Goal: Task Accomplishment & Management: Use online tool/utility

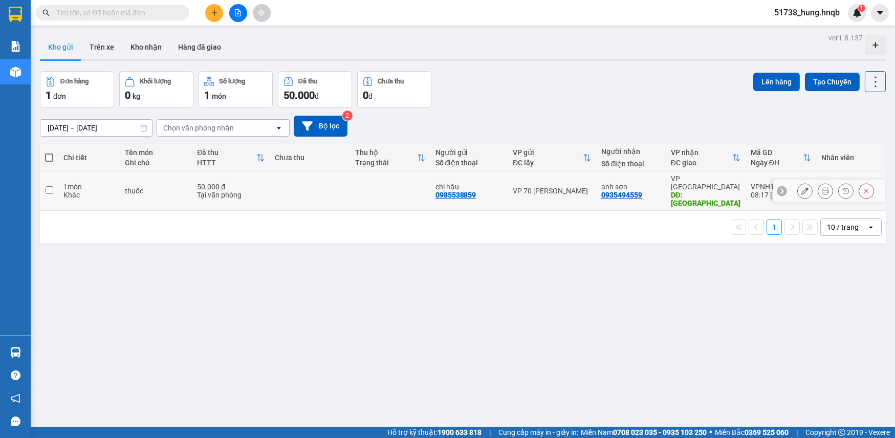
click at [99, 191] on div "Khác" at bounding box center [88, 195] width 51 height 8
checkbox input "true"
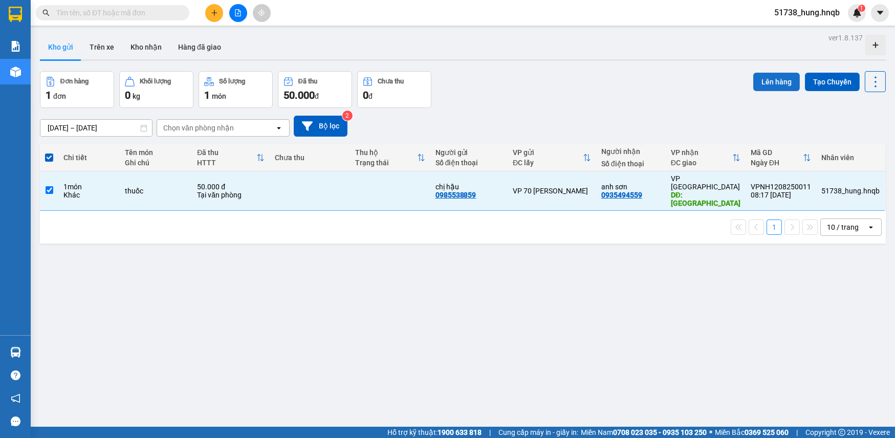
click at [762, 87] on button "Lên hàng" at bounding box center [777, 82] width 47 height 18
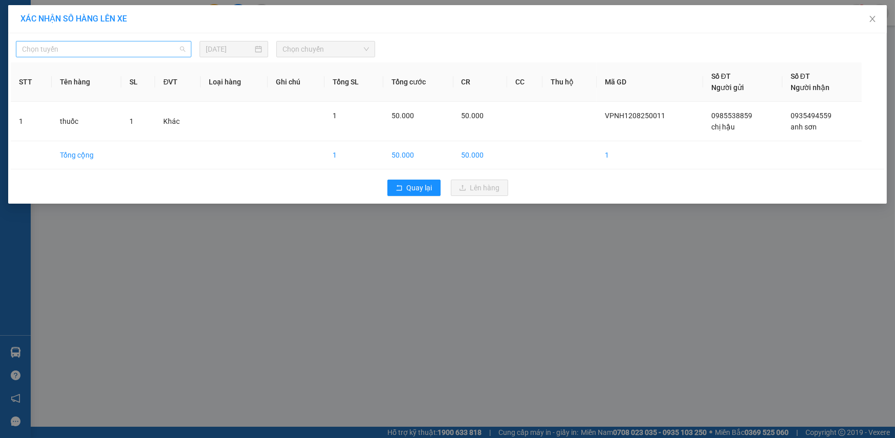
click at [172, 42] on span "Chọn tuyến" at bounding box center [103, 48] width 163 height 15
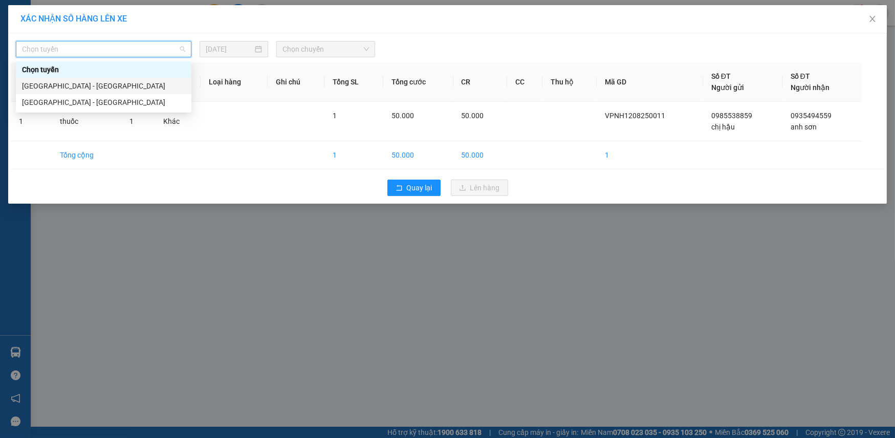
click at [99, 92] on div "Quảng Bình - Hà Nội" at bounding box center [104, 86] width 176 height 16
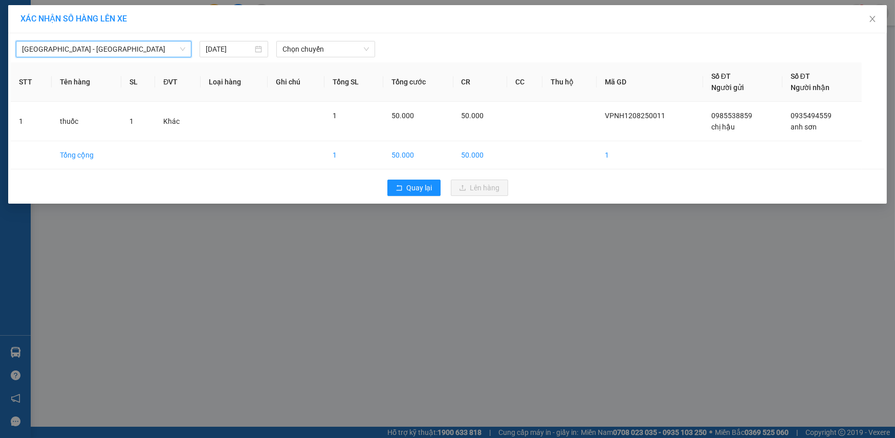
click at [146, 45] on span "Quảng Bình - Hà Nội" at bounding box center [103, 48] width 163 height 15
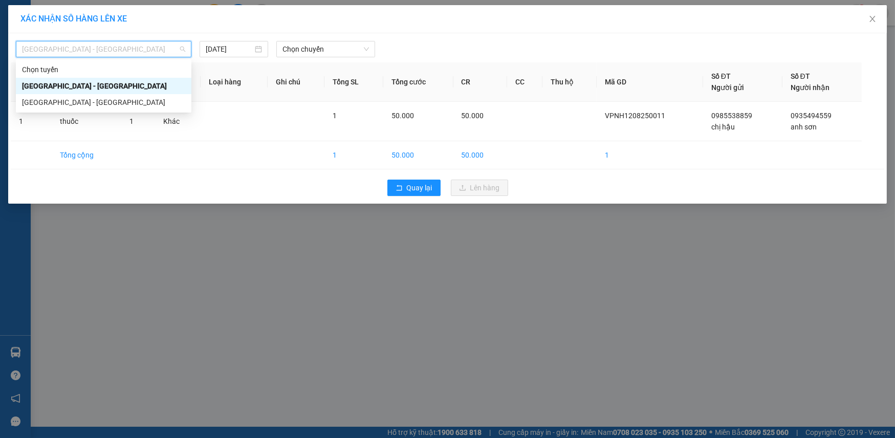
click at [97, 93] on div "Quảng Bình - Hà Nội" at bounding box center [104, 86] width 176 height 16
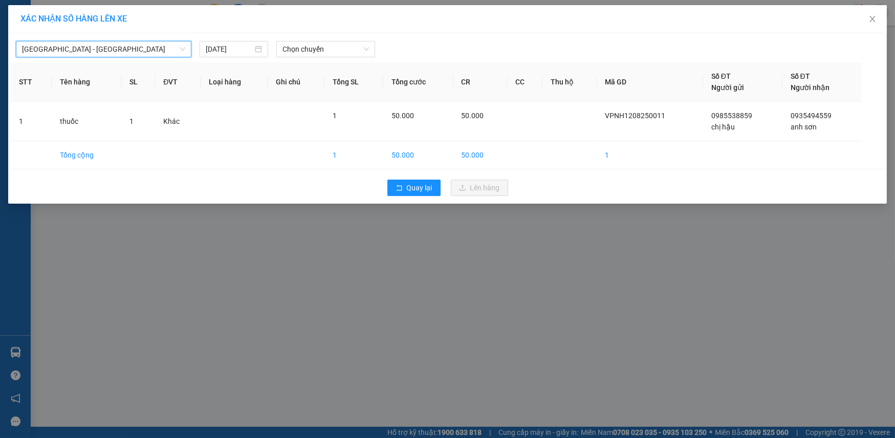
click at [118, 50] on span "Quảng Bình - Hà Nội" at bounding box center [103, 48] width 163 height 15
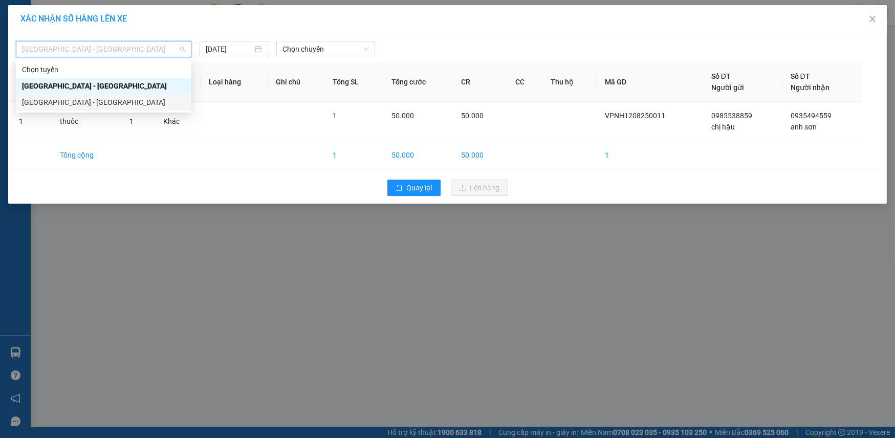
click at [95, 98] on div "Hà Nội - Quảng Bình" at bounding box center [103, 102] width 163 height 11
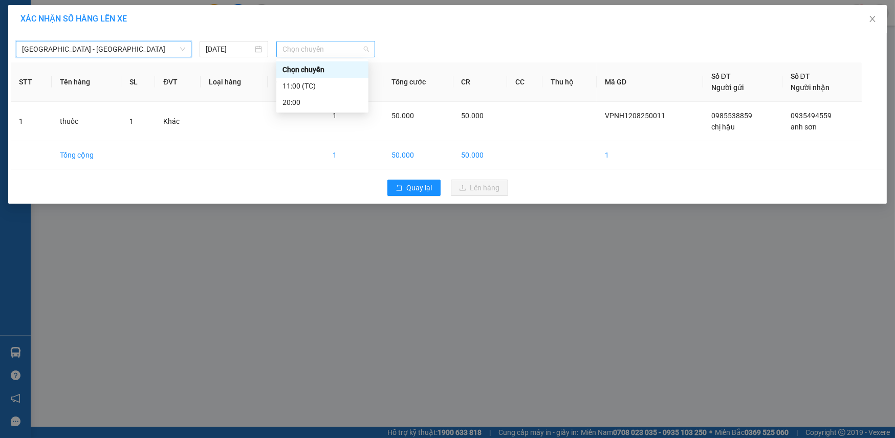
click at [305, 48] on span "Chọn chuyến" at bounding box center [326, 48] width 87 height 15
click at [295, 90] on div "11:00 (TC)" at bounding box center [323, 85] width 80 height 11
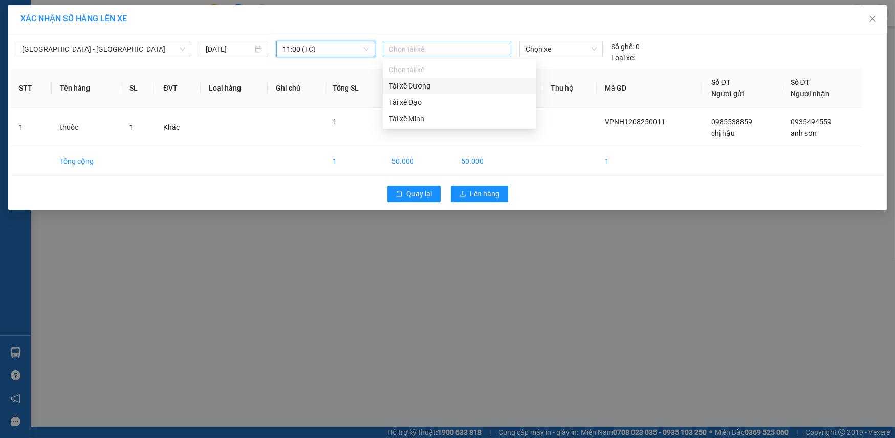
click at [425, 51] on div at bounding box center [447, 49] width 123 height 12
drag, startPoint x: 417, startPoint y: 108, endPoint x: 423, endPoint y: 101, distance: 8.7
click at [419, 107] on div "Tài xế Đạo" at bounding box center [459, 102] width 141 height 11
click at [561, 51] on span "Chọn xe" at bounding box center [561, 48] width 71 height 15
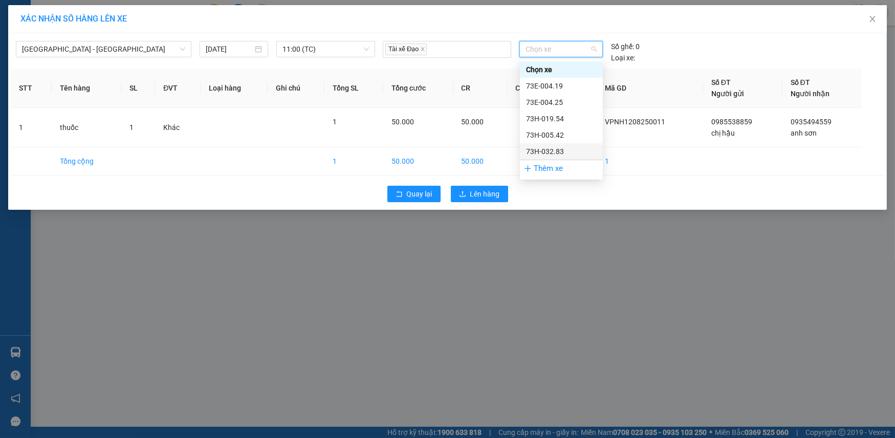
click at [562, 153] on div "73H-032.83" at bounding box center [561, 151] width 71 height 11
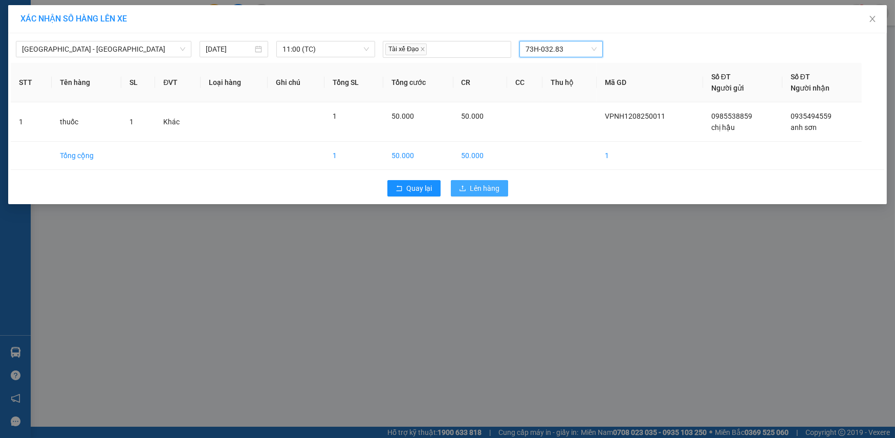
click at [482, 184] on span "Lên hàng" at bounding box center [486, 188] width 30 height 11
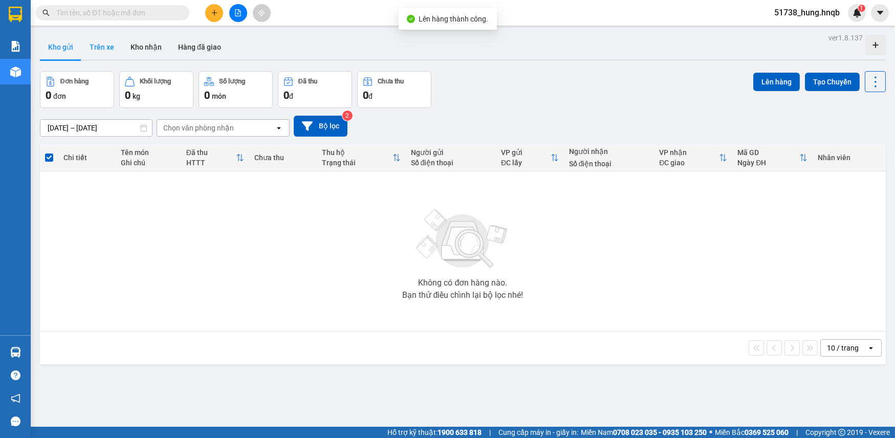
click at [95, 49] on button "Trên xe" at bounding box center [101, 47] width 41 height 25
